Goal: Task Accomplishment & Management: Manage account settings

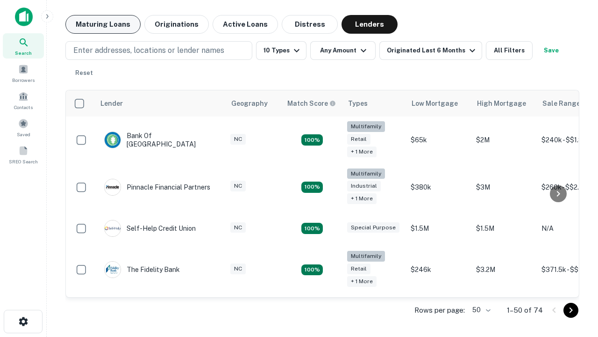
click at [103, 24] on button "Maturing Loans" at bounding box center [102, 24] width 75 height 19
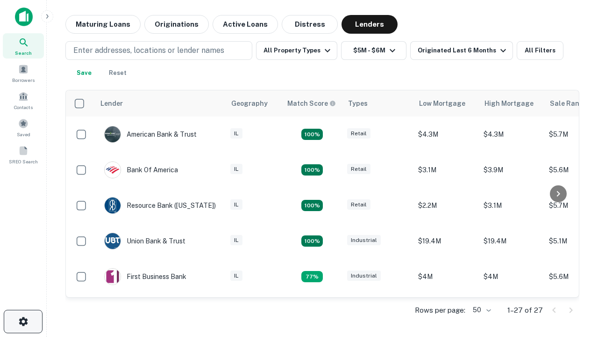
click at [23, 321] on icon "button" at bounding box center [23, 321] width 11 height 11
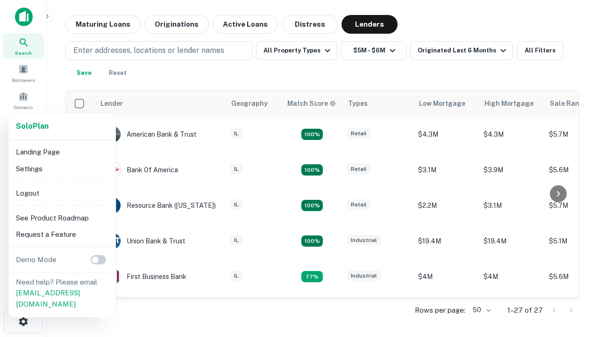
click at [62, 193] on li "Logout" at bounding box center [62, 193] width 100 height 17
